Goal: Information Seeking & Learning: Find specific fact

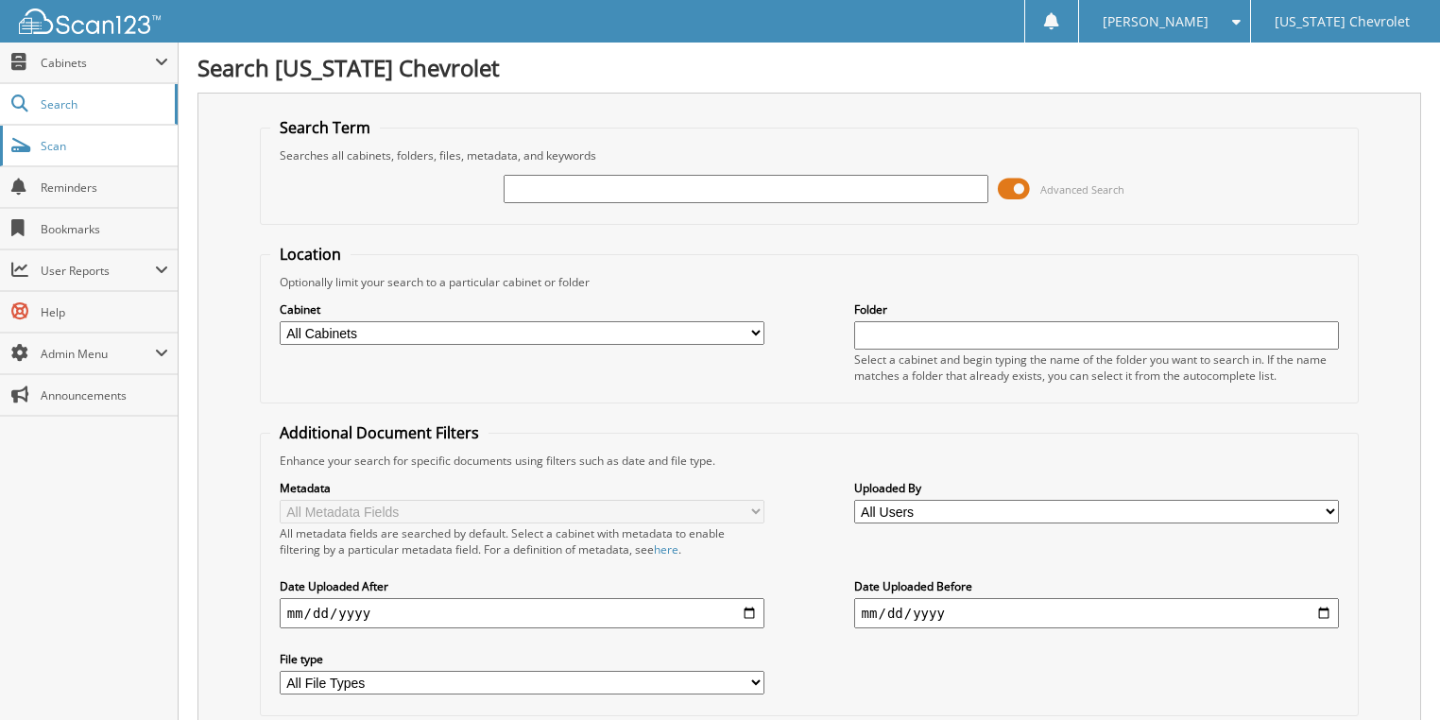
click at [75, 151] on span "Scan" at bounding box center [105, 146] width 128 height 16
type input "W0403"
drag, startPoint x: 583, startPoint y: 189, endPoint x: 238, endPoint y: 189, distance: 344.8
click at [238, 189] on div "Search Term Searches all cabinets, folders, files, metadata, and keywords W0403…" at bounding box center [808, 447] width 1223 height 708
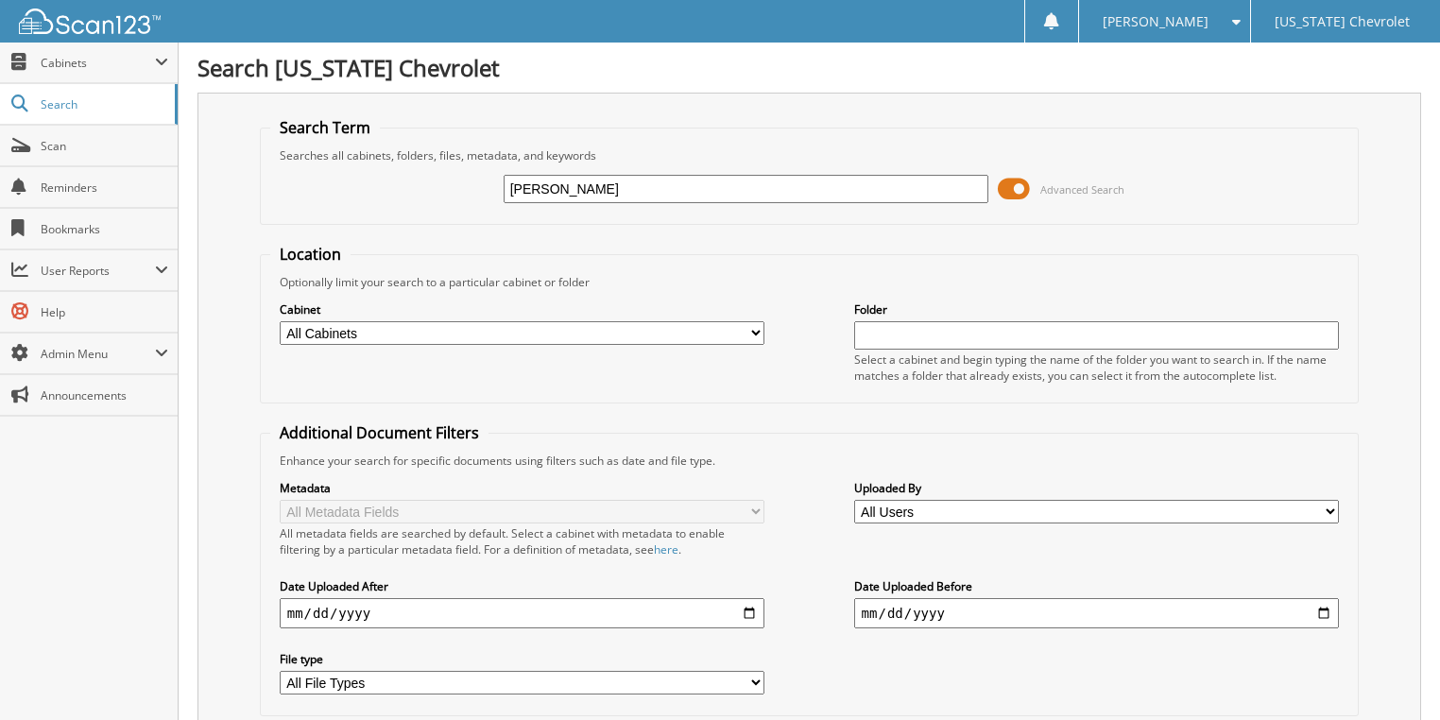
type input "[PERSON_NAME]"
click at [89, 113] on link "Search" at bounding box center [89, 104] width 178 height 41
click at [527, 189] on input "text" at bounding box center [746, 189] width 486 height 28
type input "194352"
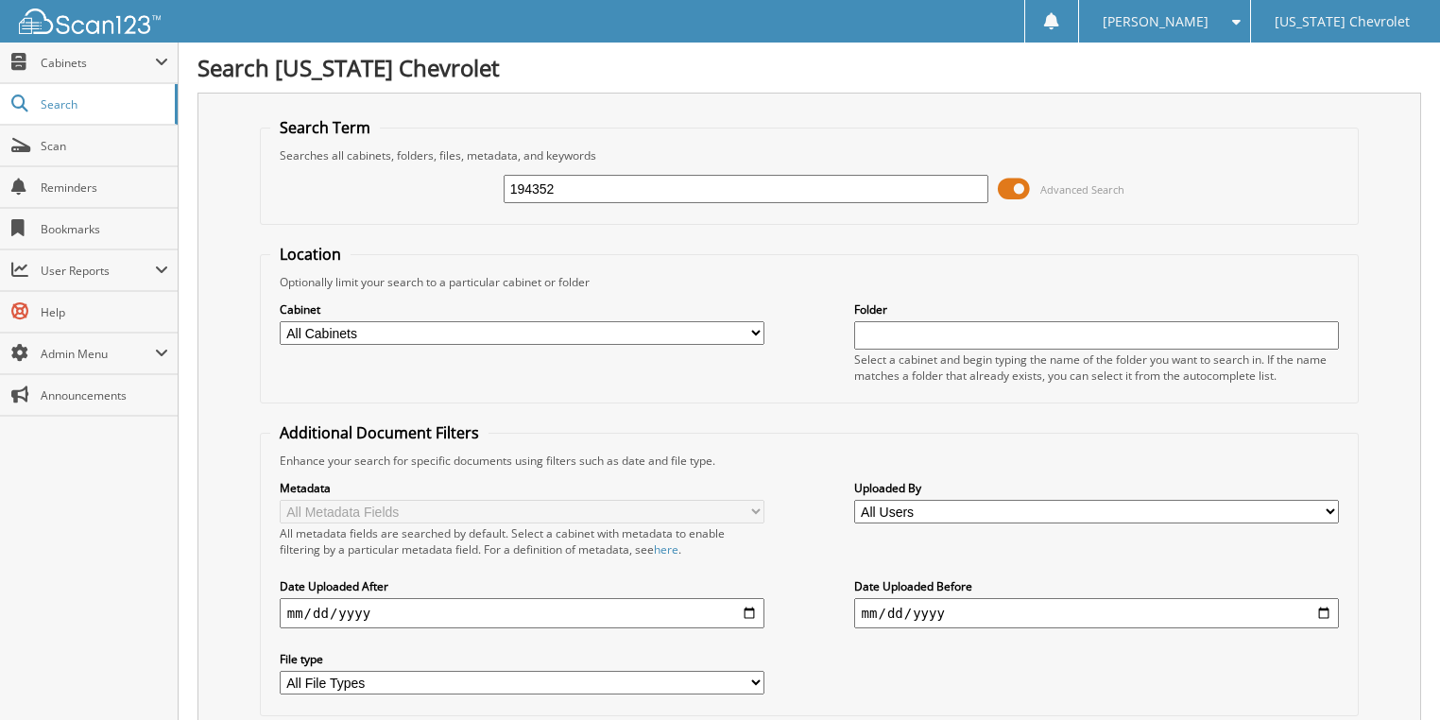
drag, startPoint x: 610, startPoint y: 184, endPoint x: 469, endPoint y: 189, distance: 140.8
click at [469, 189] on div "194352 Advanced Search" at bounding box center [809, 188] width 1079 height 51
type input "W0862"
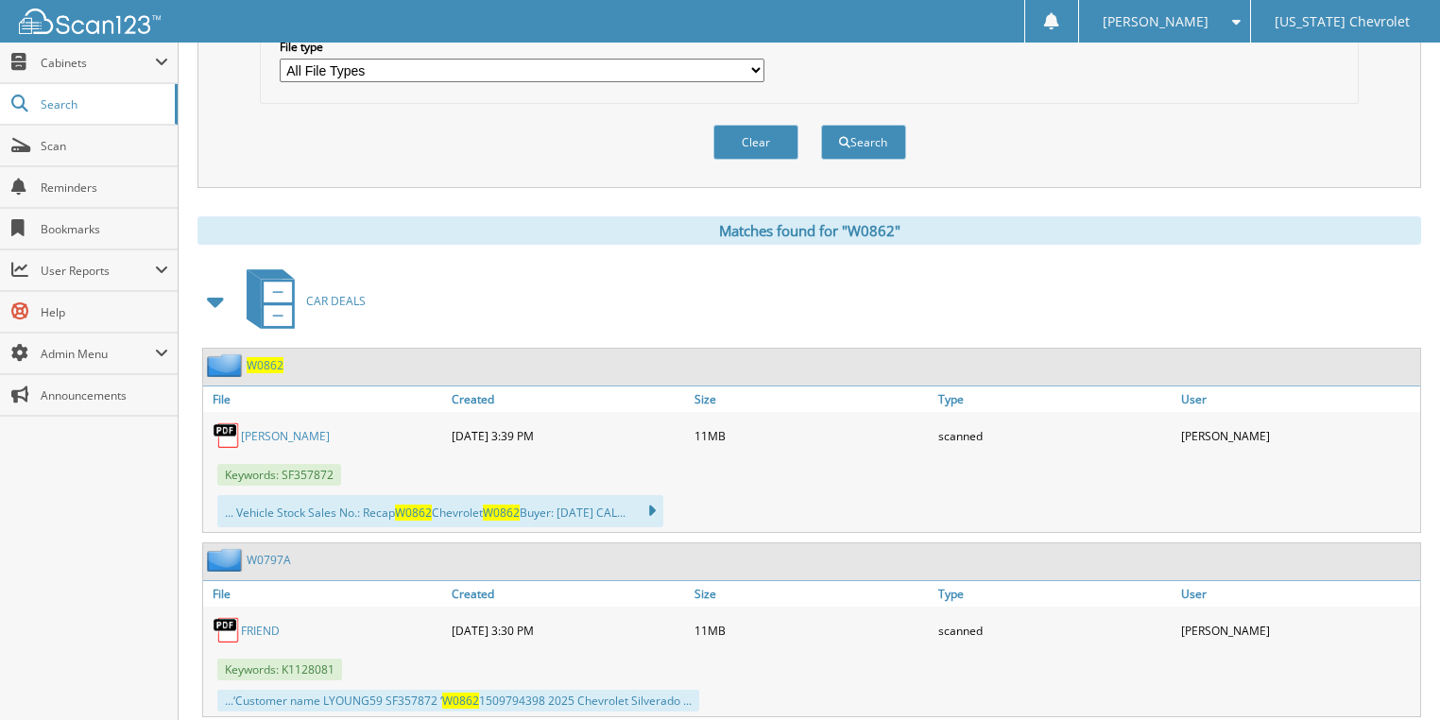
scroll to position [680, 0]
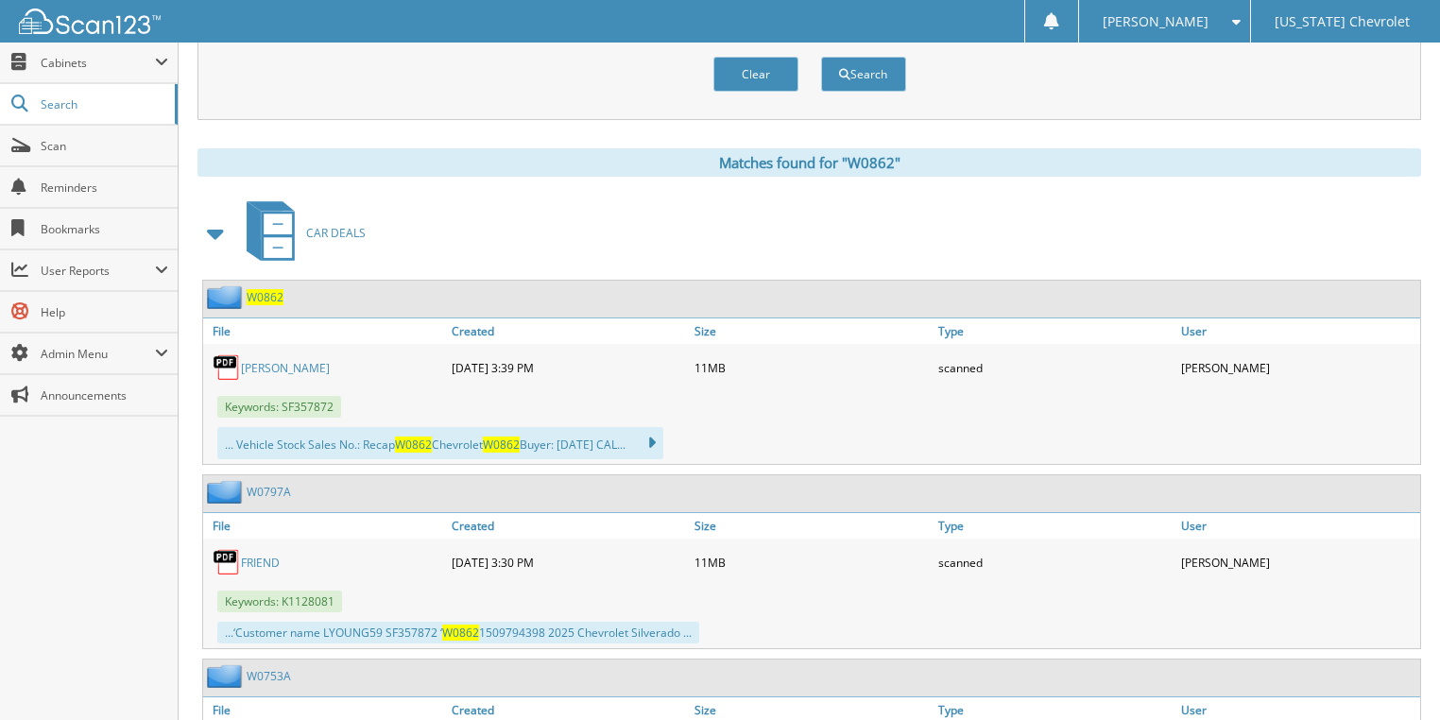
click at [272, 360] on link "CALABRO" at bounding box center [285, 368] width 89 height 16
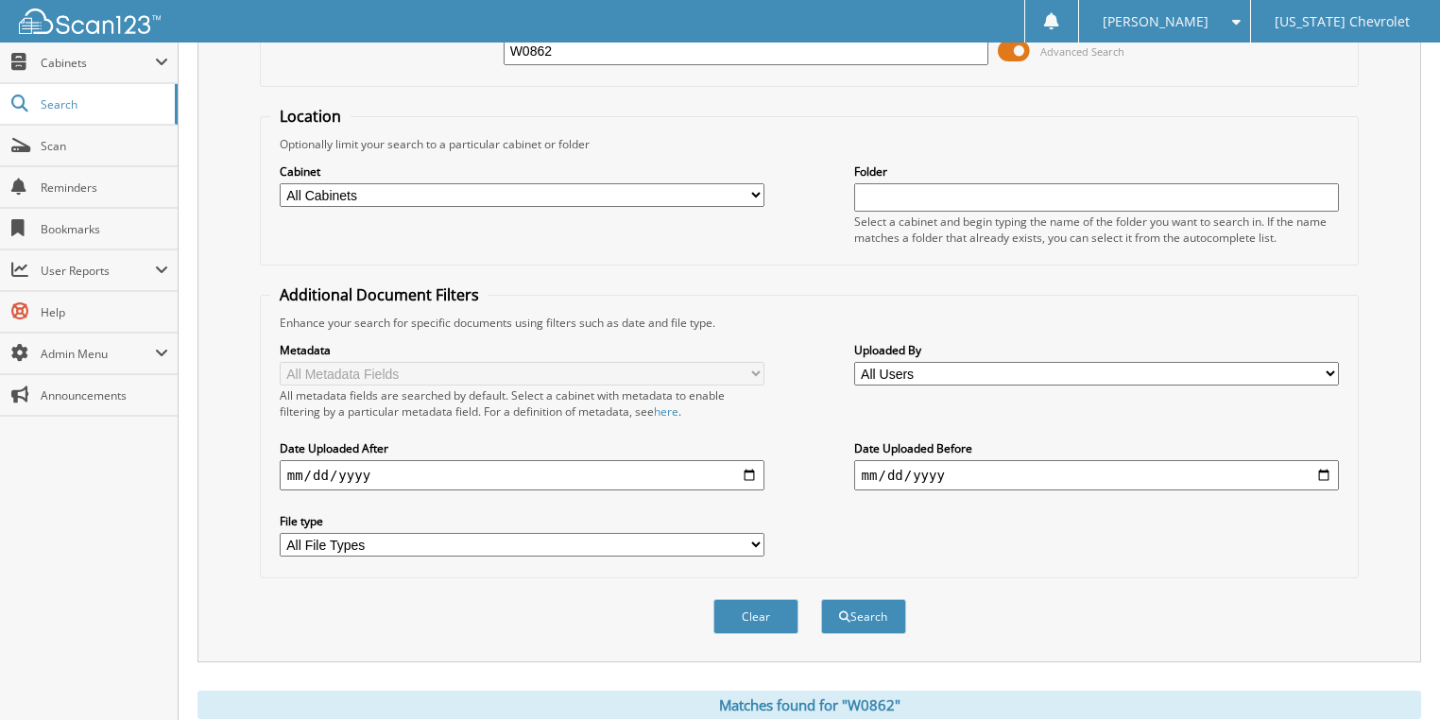
scroll to position [0, 0]
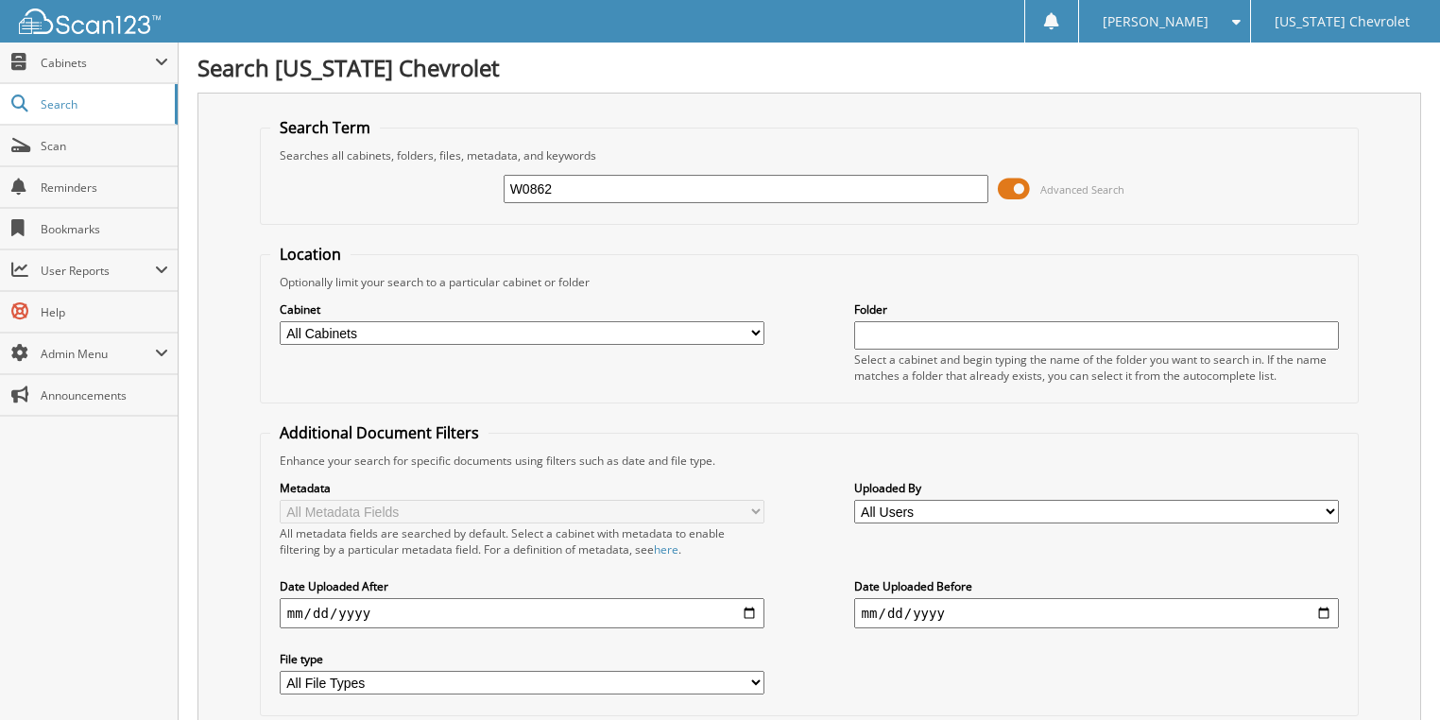
drag, startPoint x: 609, startPoint y: 185, endPoint x: 440, endPoint y: 188, distance: 169.1
click at [440, 187] on div "W0862 Advanced Search" at bounding box center [809, 188] width 1079 height 51
type input "W0782"
drag, startPoint x: 571, startPoint y: 187, endPoint x: 374, endPoint y: 174, distance: 196.9
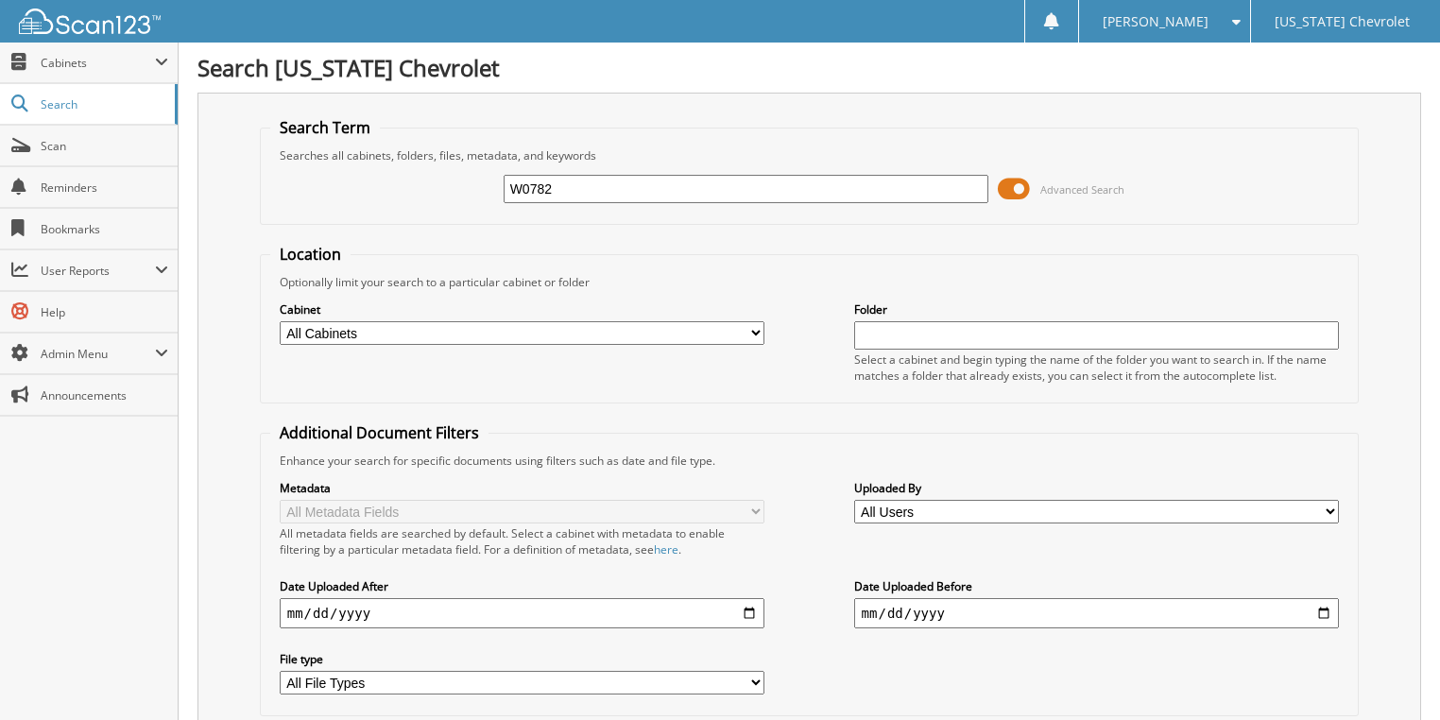
click at [385, 177] on div "W0782 Advanced Search" at bounding box center [809, 188] width 1079 height 51
type input "W0788"
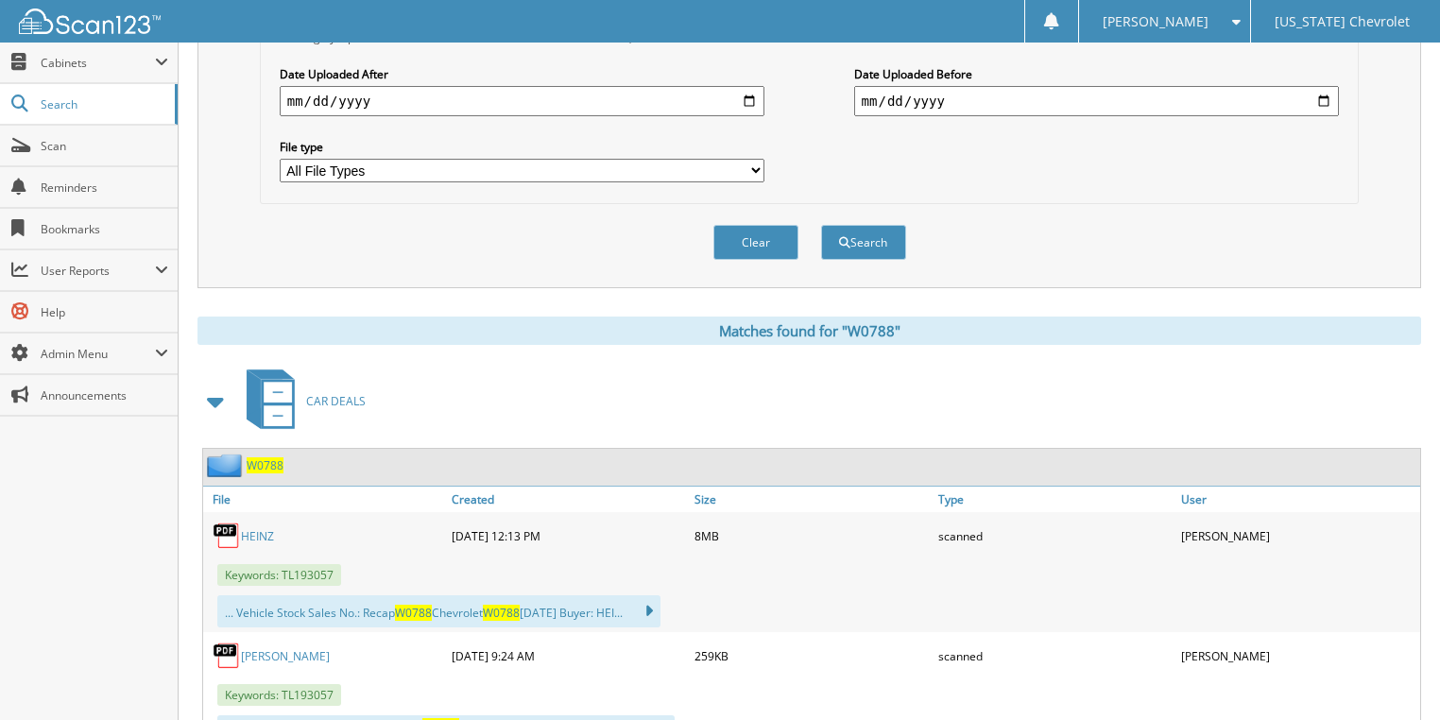
scroll to position [680, 0]
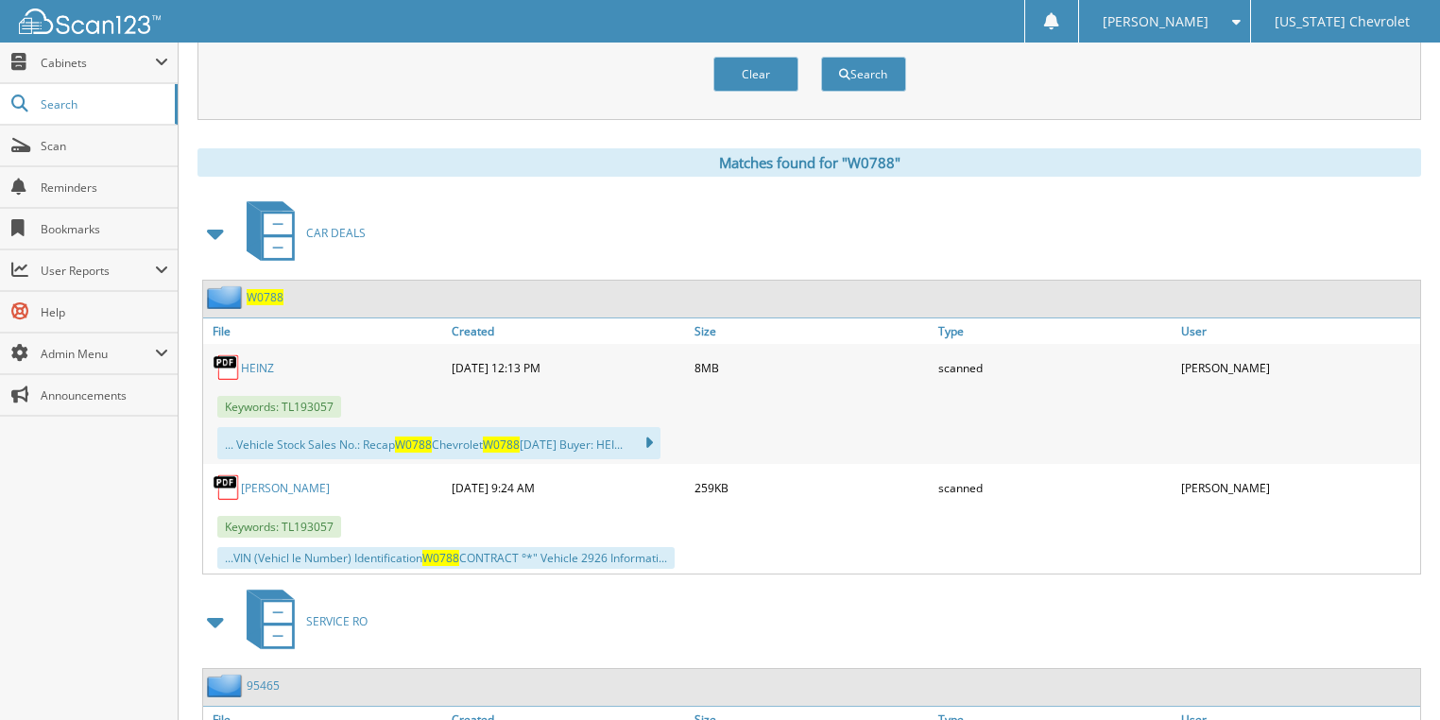
click at [264, 360] on link "HEINZ" at bounding box center [257, 368] width 33 height 16
click at [257, 480] on link "[PERSON_NAME]" at bounding box center [285, 488] width 89 height 16
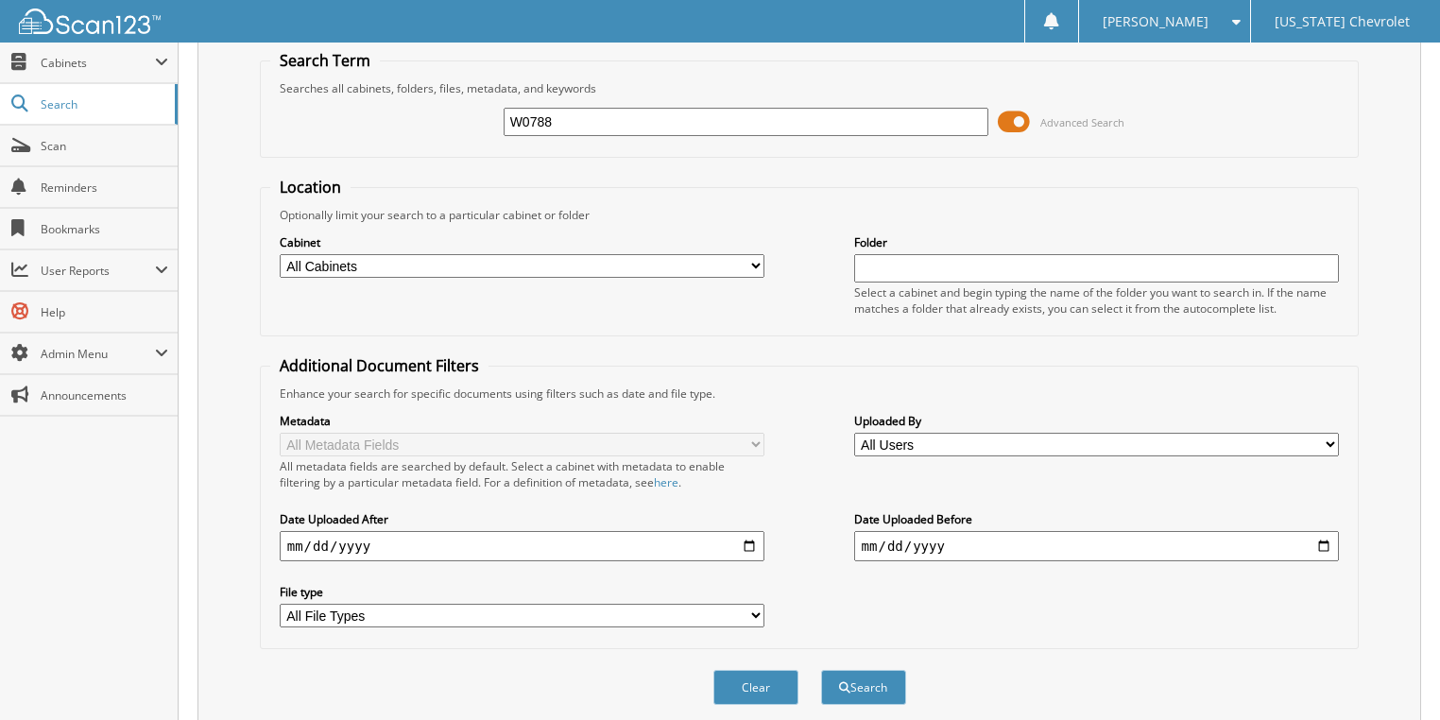
scroll to position [0, 0]
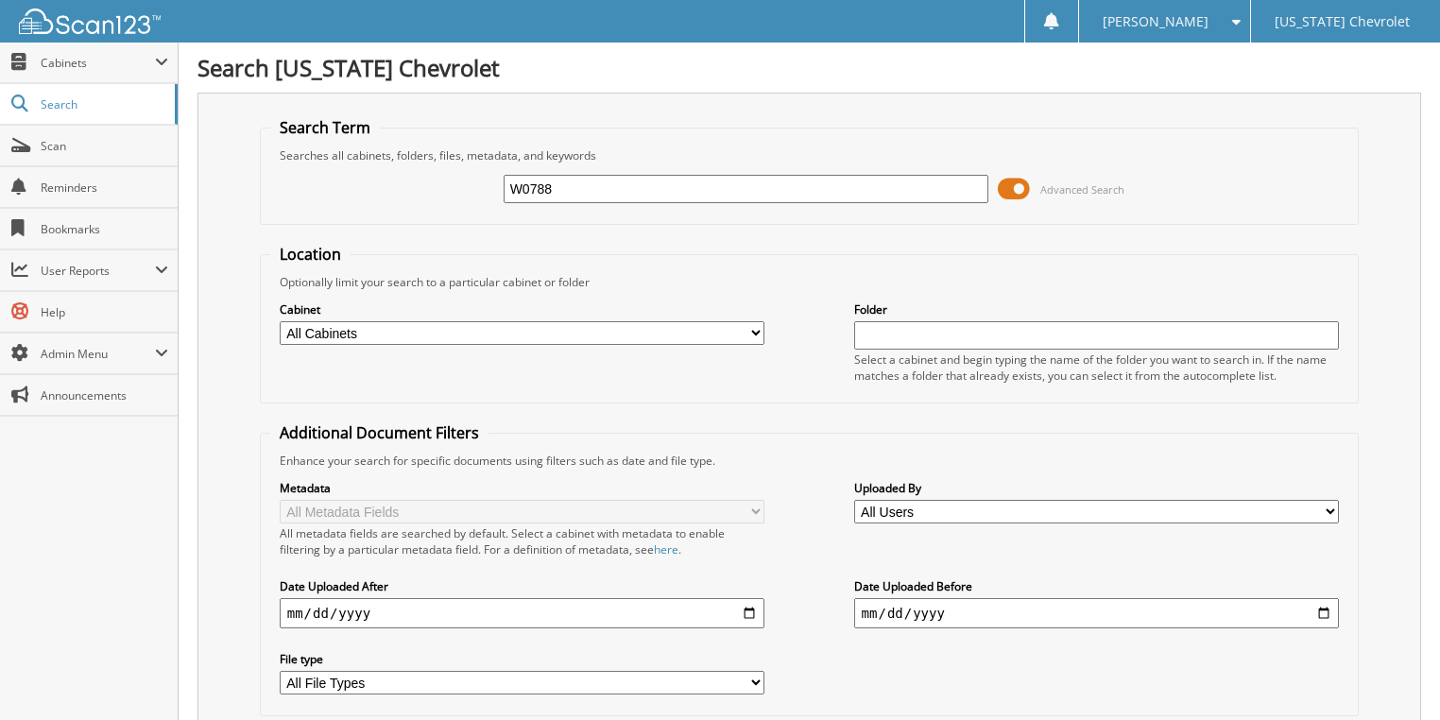
drag, startPoint x: 597, startPoint y: 172, endPoint x: 500, endPoint y: 185, distance: 98.2
click at [500, 185] on div "W0788 Advanced Search" at bounding box center [809, 188] width 1079 height 51
drag, startPoint x: 570, startPoint y: 176, endPoint x: 413, endPoint y: 185, distance: 157.1
click at [414, 185] on div "W0788 Advanced Search" at bounding box center [809, 188] width 1079 height 51
type input "W0748"
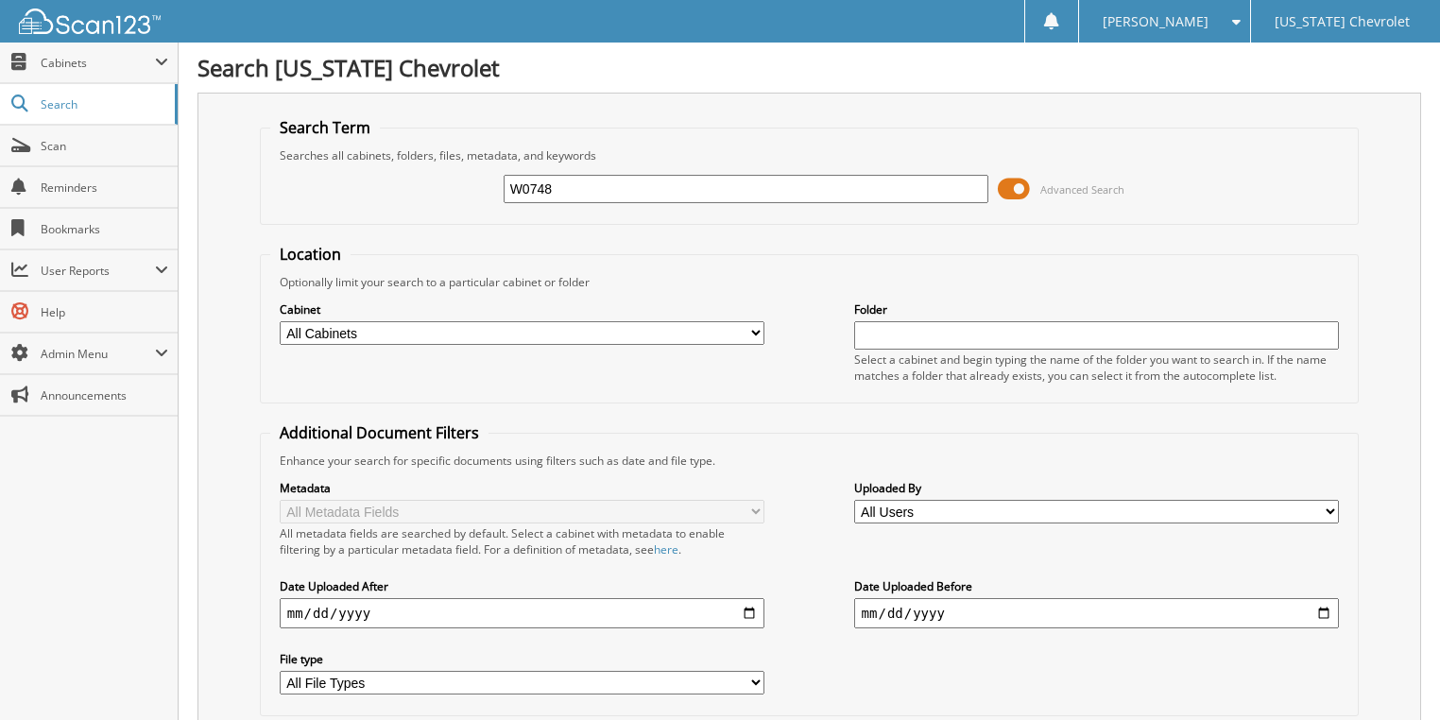
drag, startPoint x: 564, startPoint y: 191, endPoint x: 472, endPoint y: 184, distance: 91.9
click at [472, 184] on div "W0748 Advanced Search" at bounding box center [809, 188] width 1079 height 51
type input "W0754"
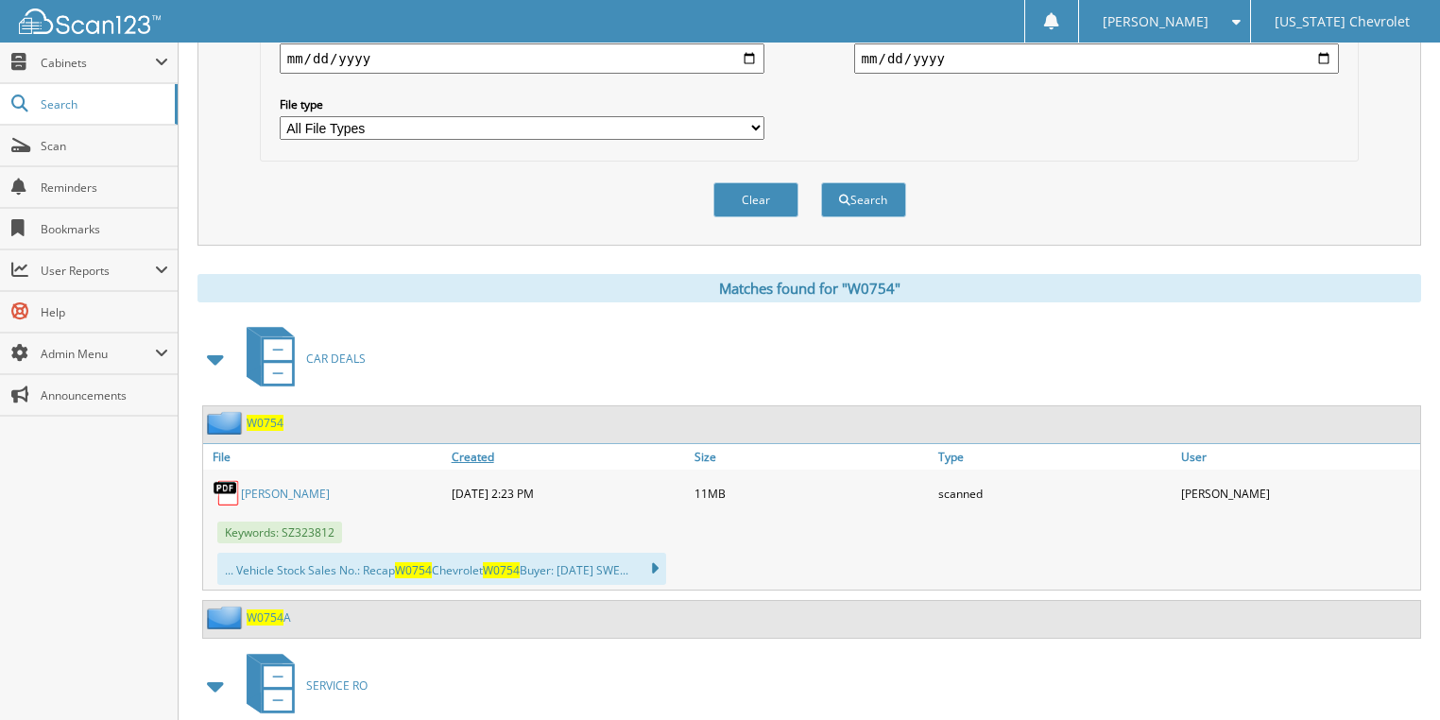
scroll to position [680, 0]
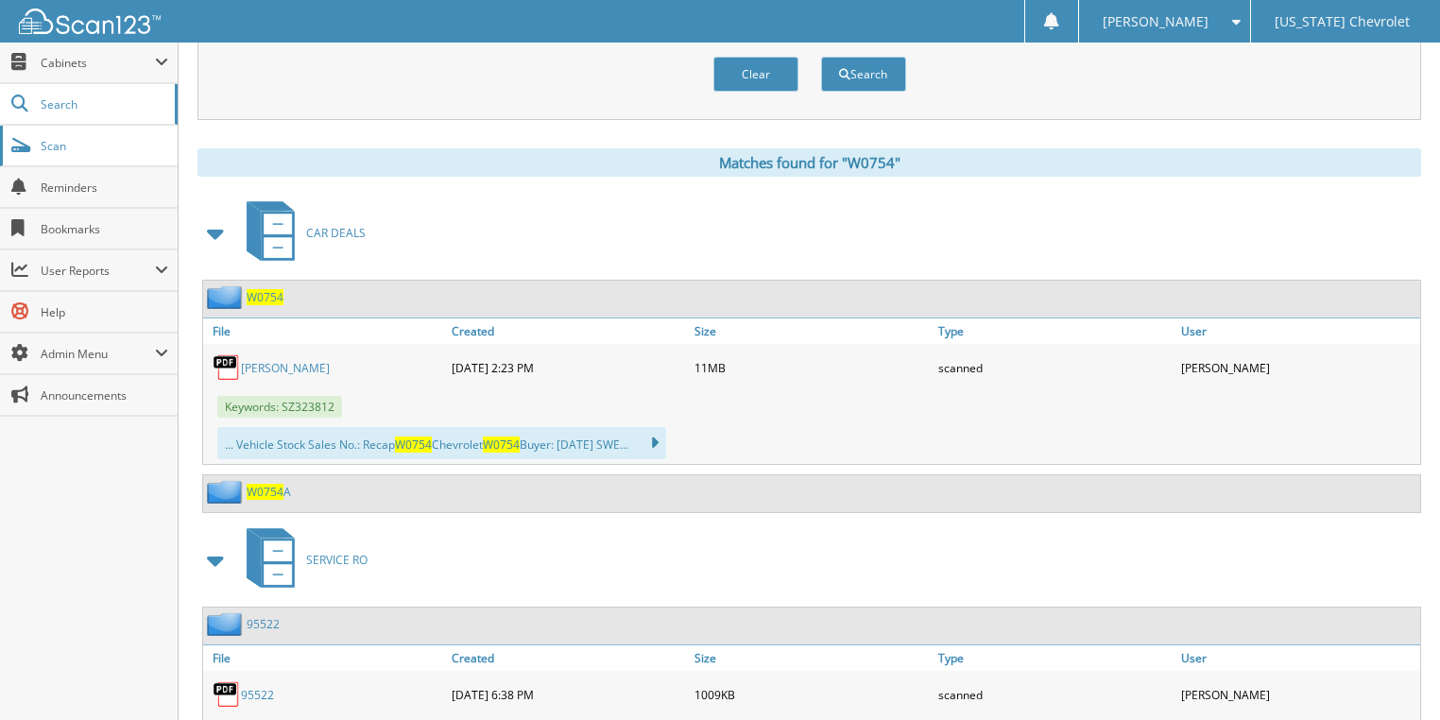
click at [75, 138] on span "Scan" at bounding box center [105, 146] width 128 height 16
